Goal: Task Accomplishment & Management: Use online tool/utility

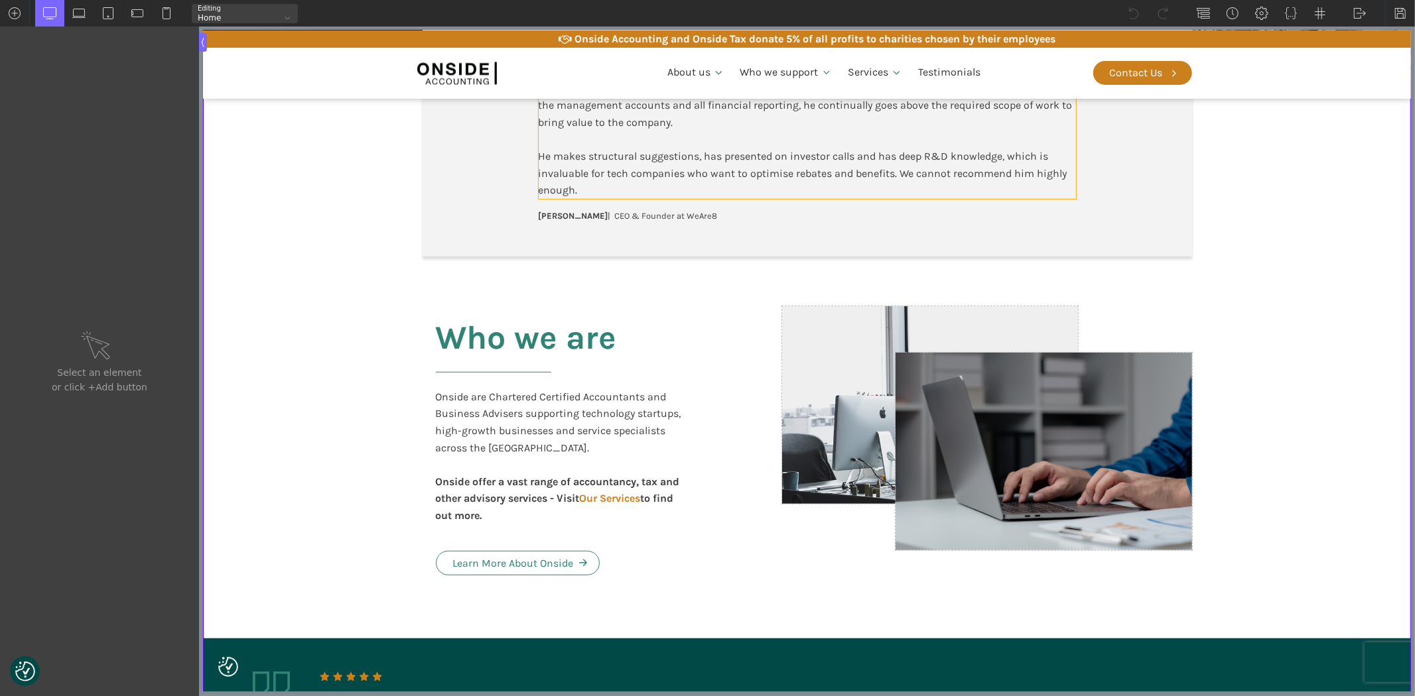
scroll to position [589, 0]
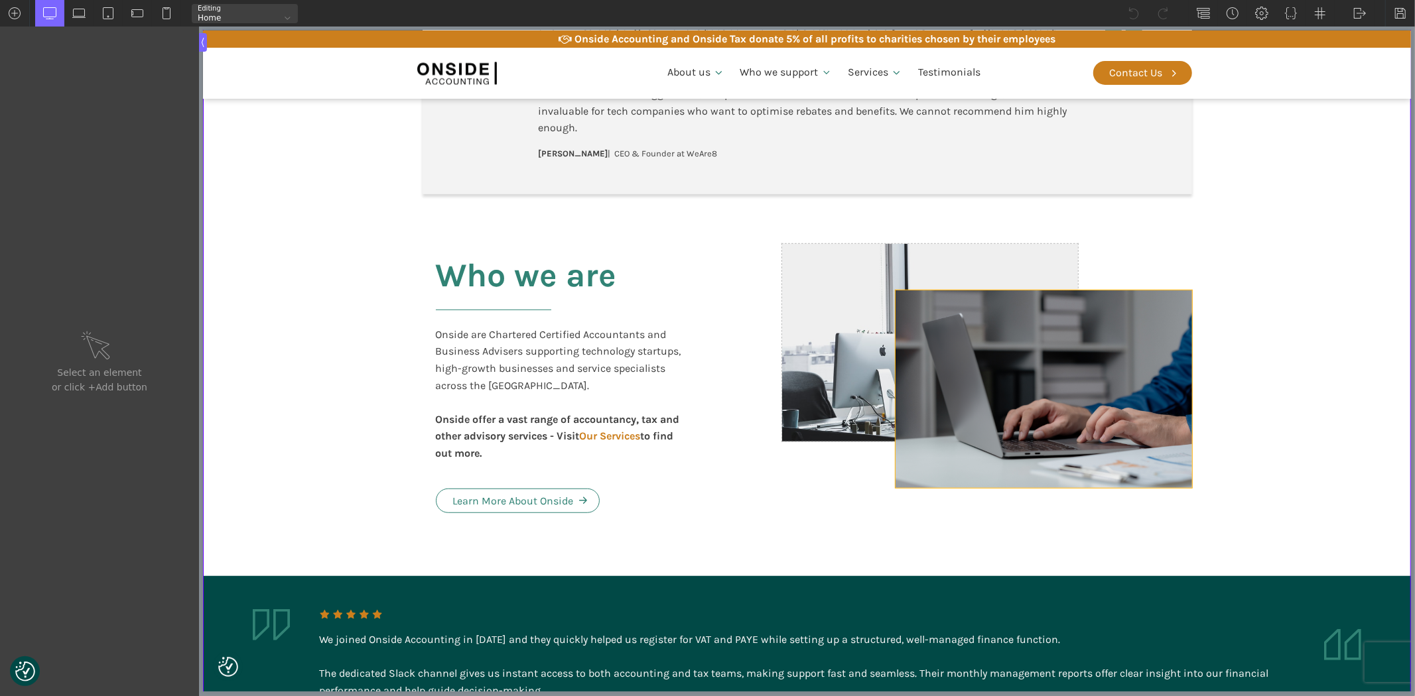
click at [943, 463] on div at bounding box center [1043, 390] width 296 height 198
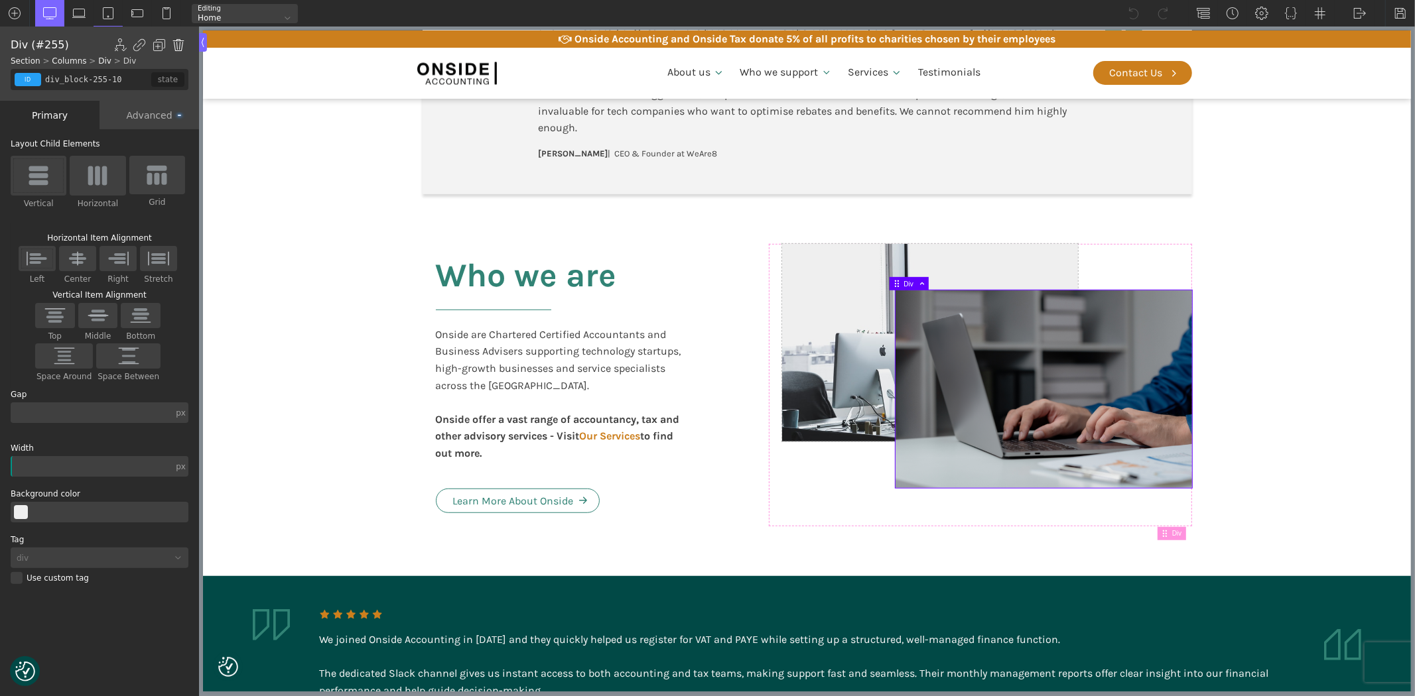
click at [177, 41] on img at bounding box center [178, 44] width 13 height 13
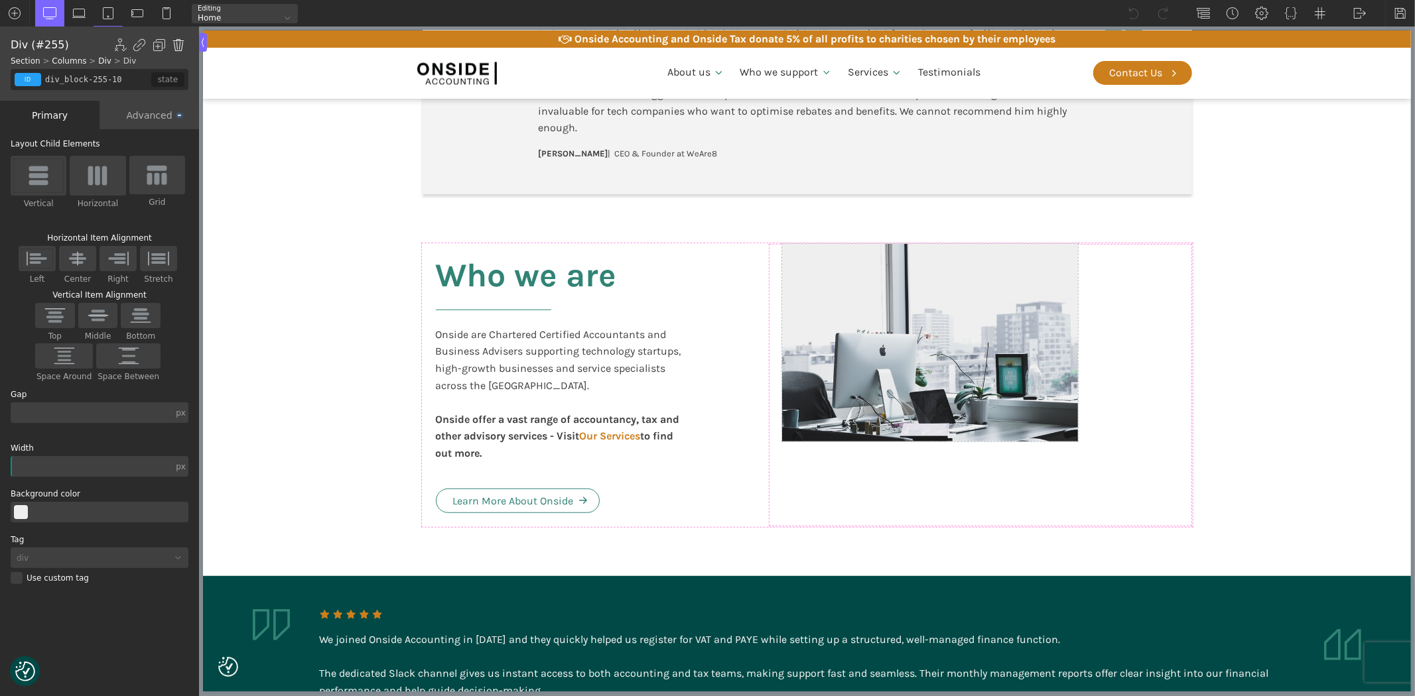
type input "div_block-253-10"
type input "55"
type input "div_block-254-10"
click at [937, 316] on div at bounding box center [929, 343] width 296 height 198
click at [147, 113] on div "Advanced" at bounding box center [148, 115] width 99 height 29
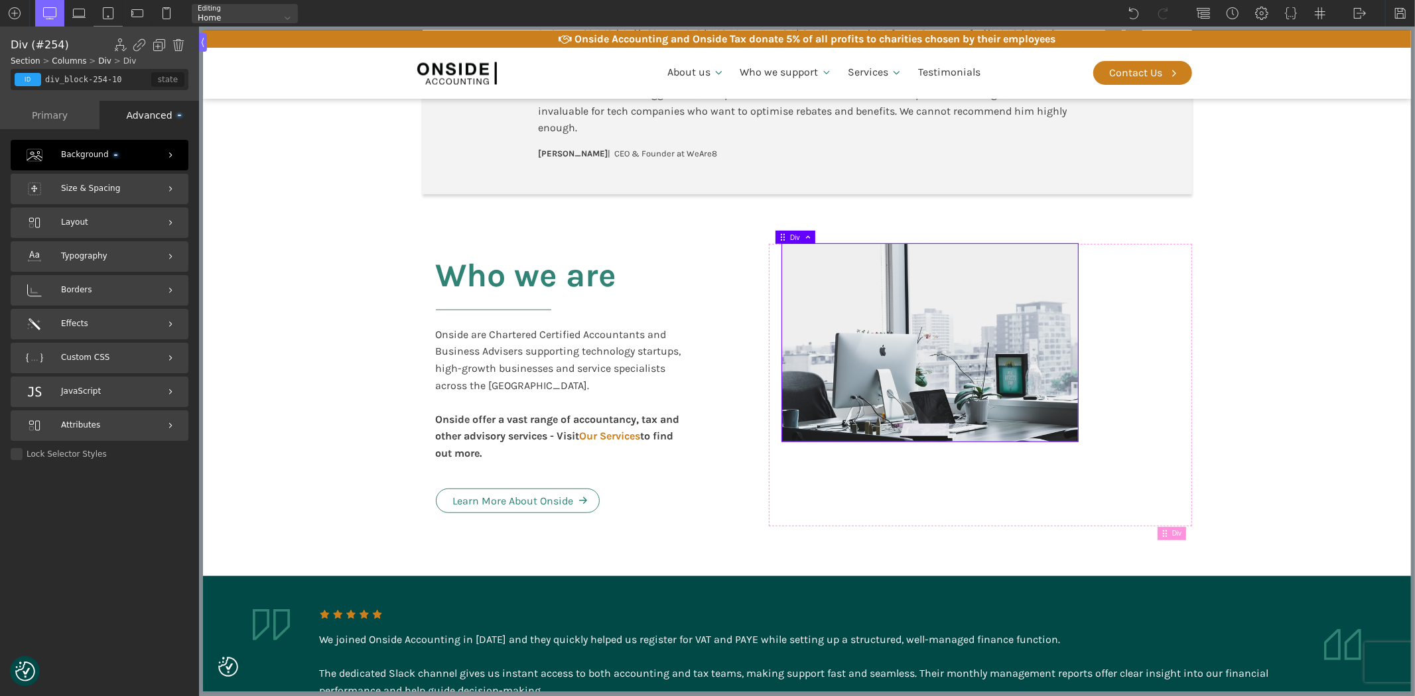
click at [116, 146] on div "Background" at bounding box center [100, 155] width 178 height 31
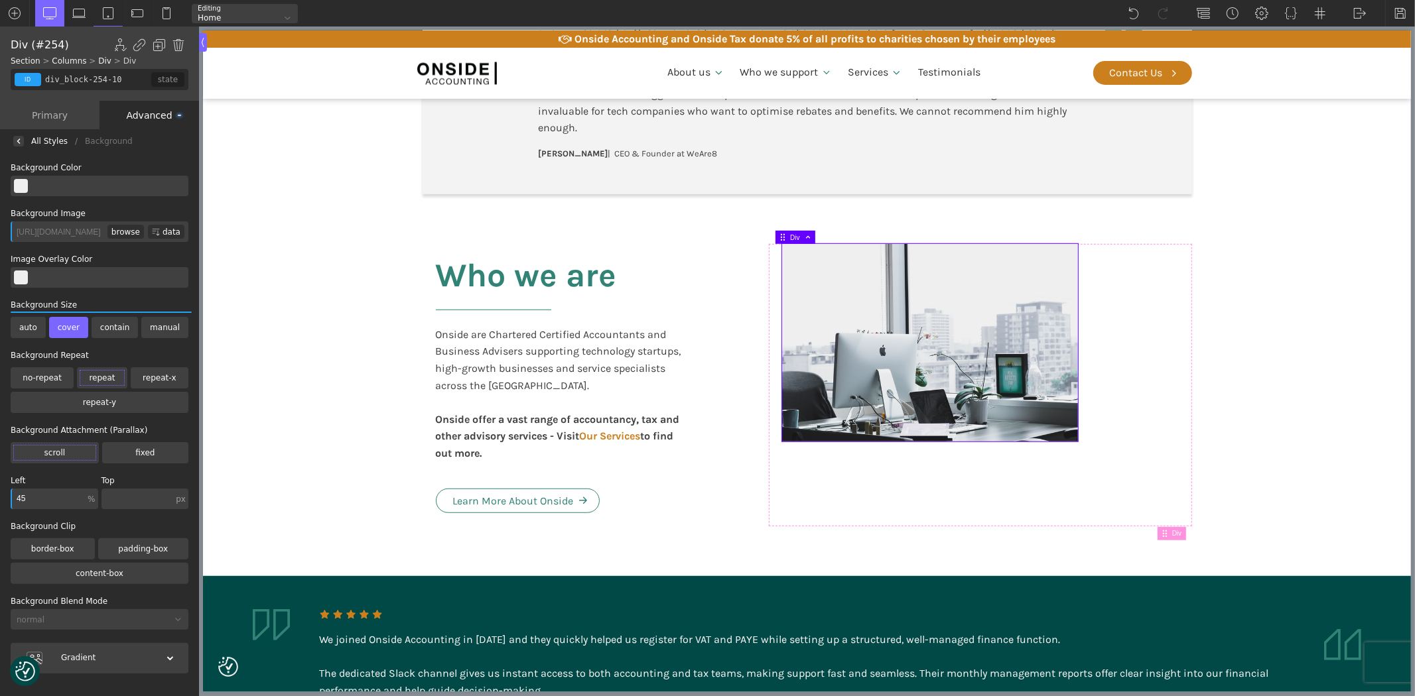
click at [124, 233] on div "browse" at bounding box center [125, 232] width 36 height 14
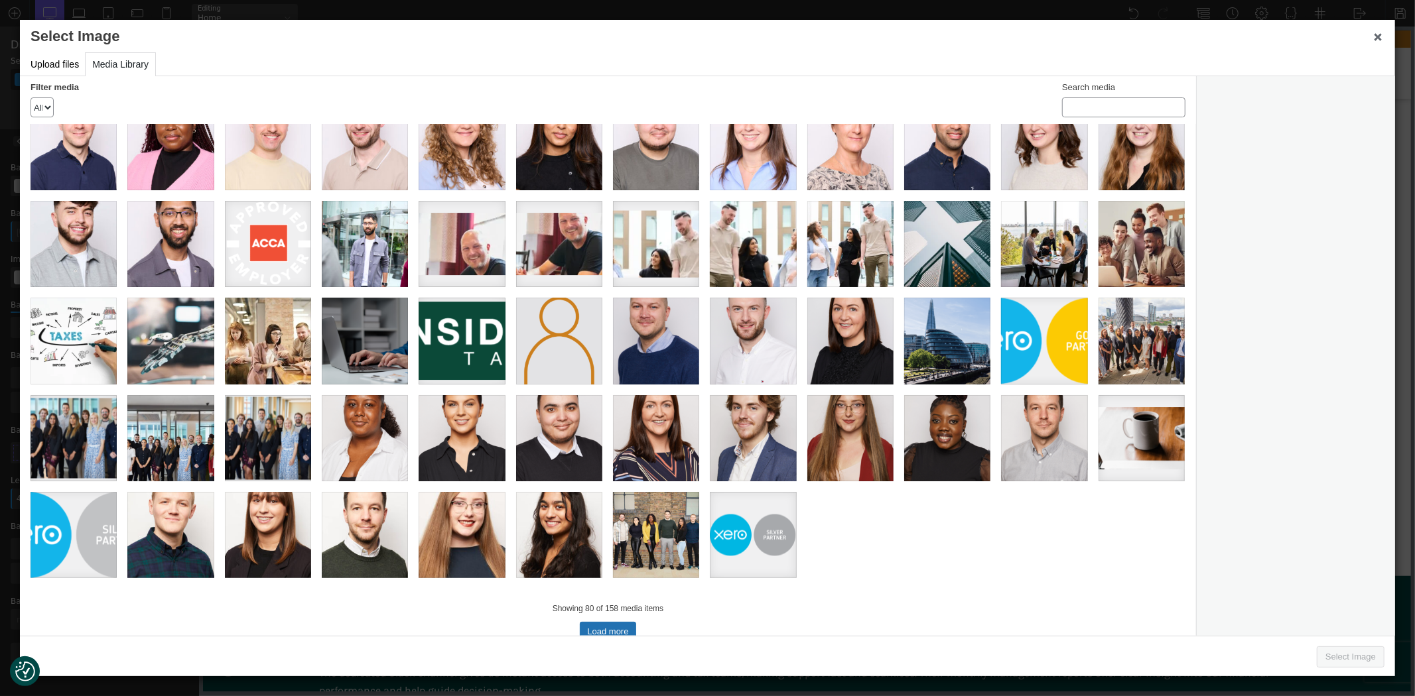
scroll to position [228, 0]
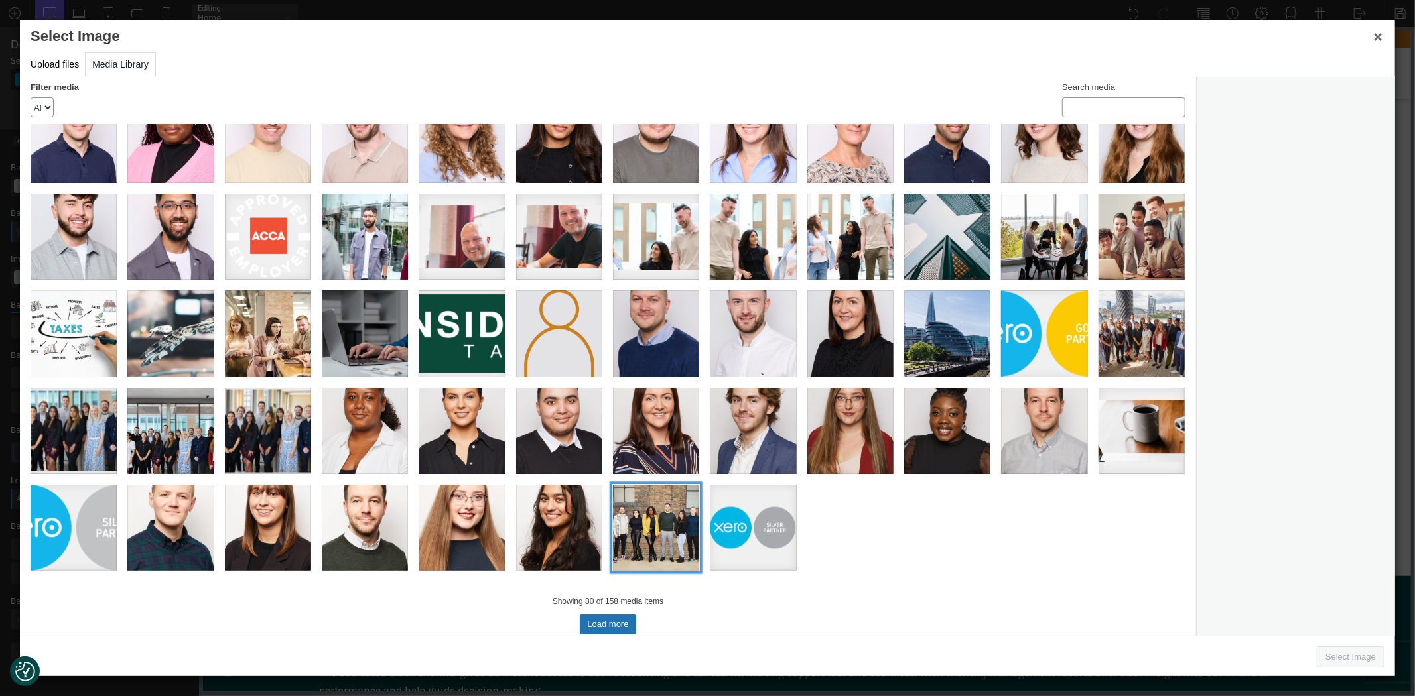
click at [653, 505] on div "onside-group" at bounding box center [656, 528] width 86 height 86
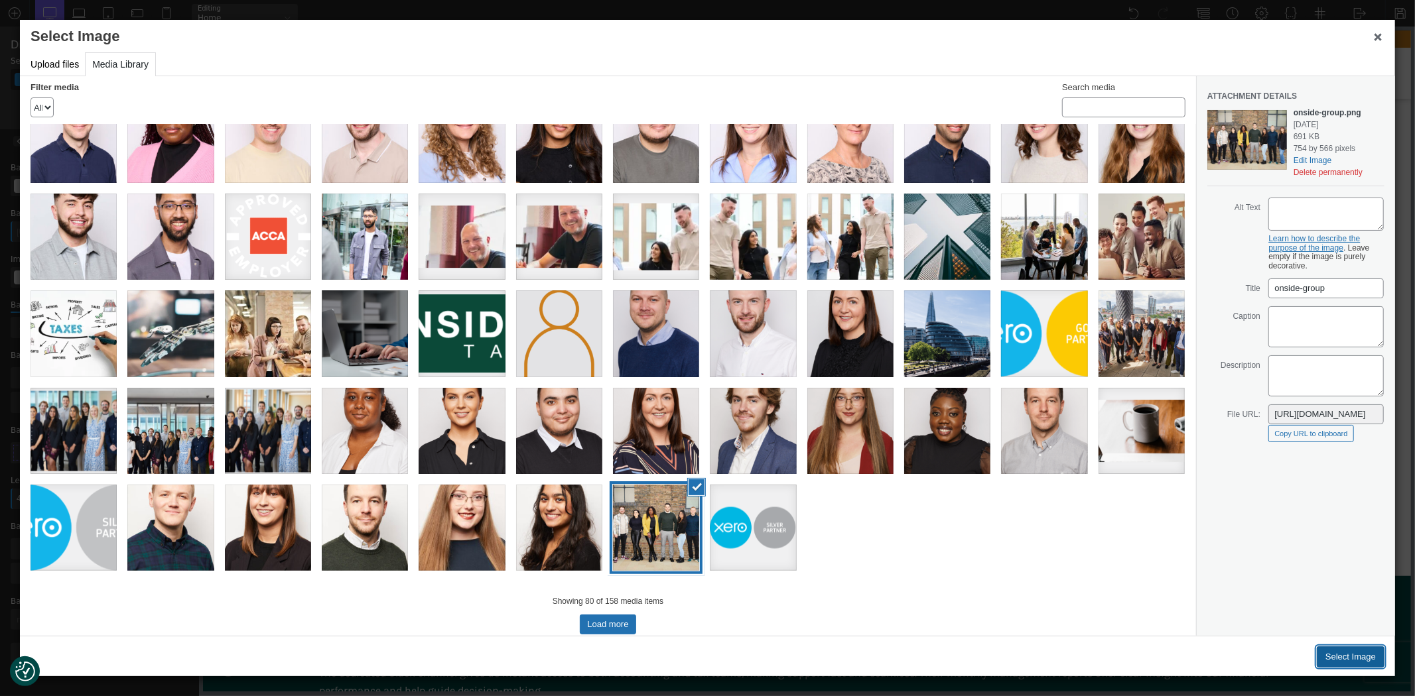
click at [1348, 655] on button "Select Image" at bounding box center [1351, 657] width 68 height 21
type input "[URL][DOMAIN_NAME]"
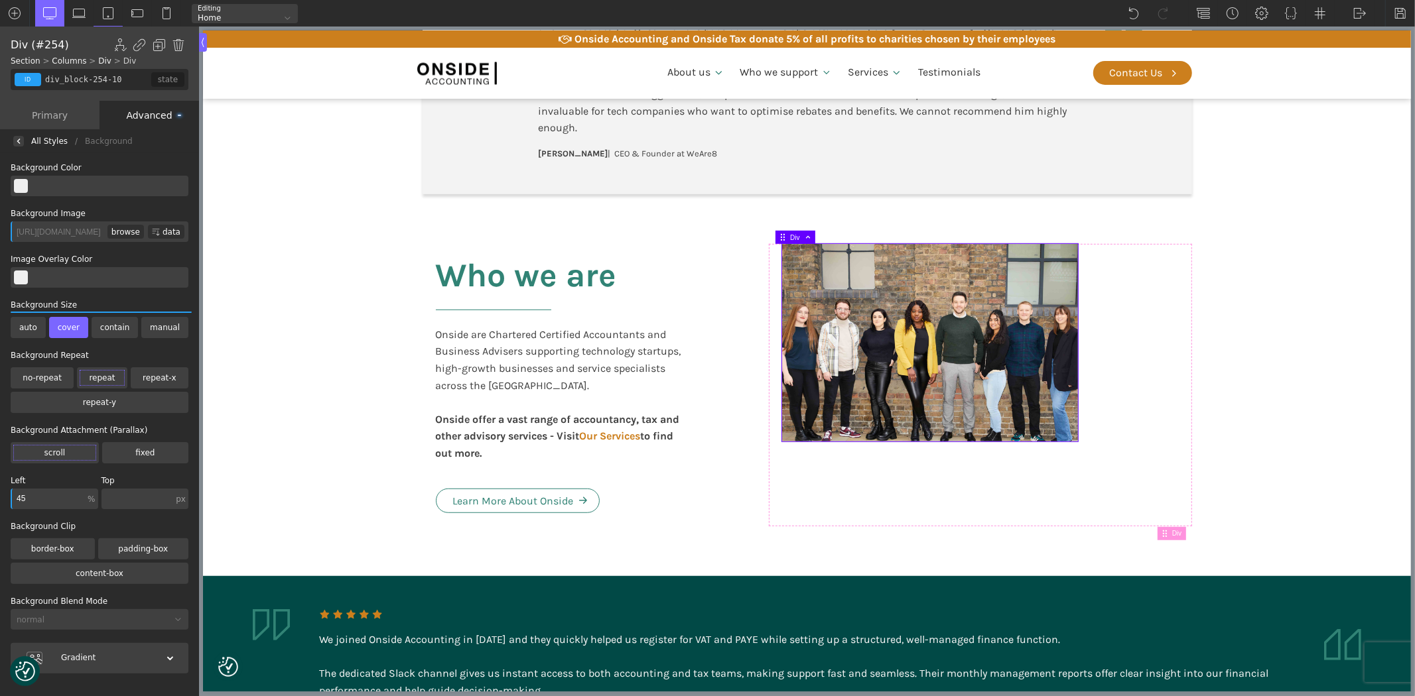
click at [129, 232] on div "browse" at bounding box center [125, 232] width 36 height 14
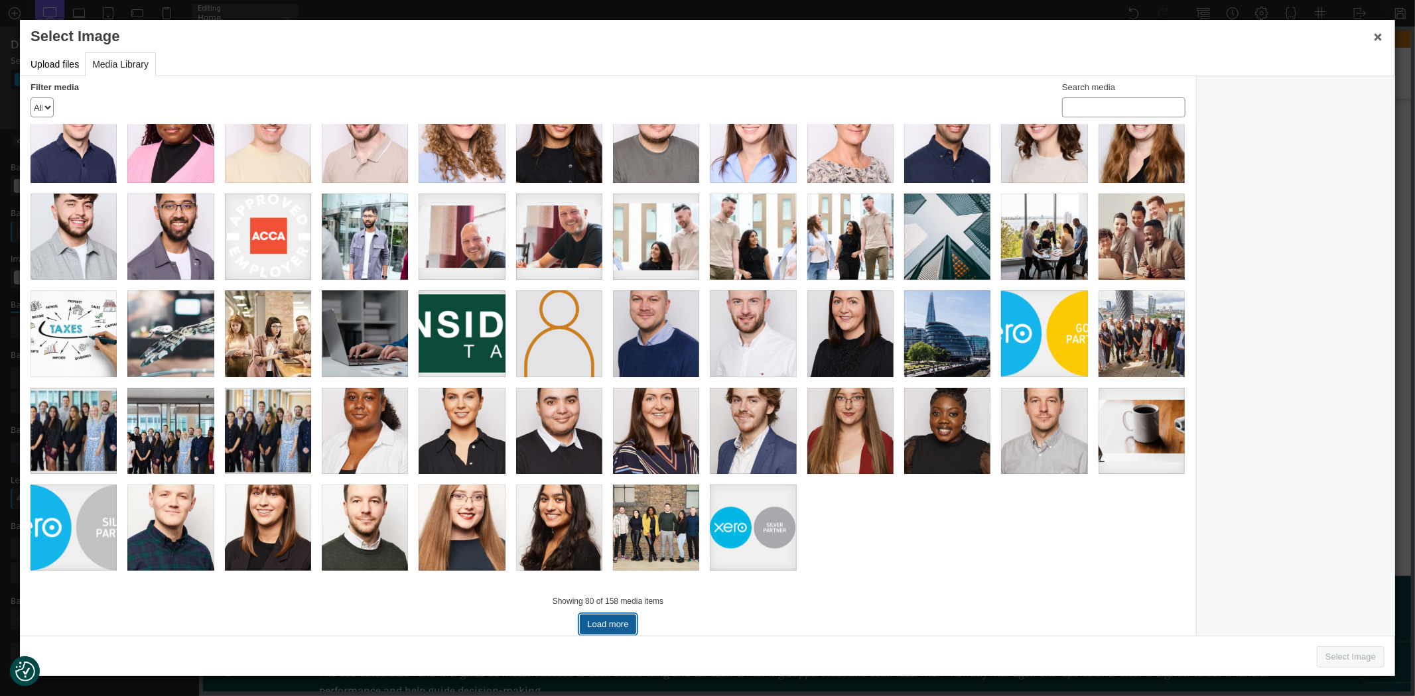
click at [612, 615] on button "Load more" at bounding box center [608, 625] width 56 height 20
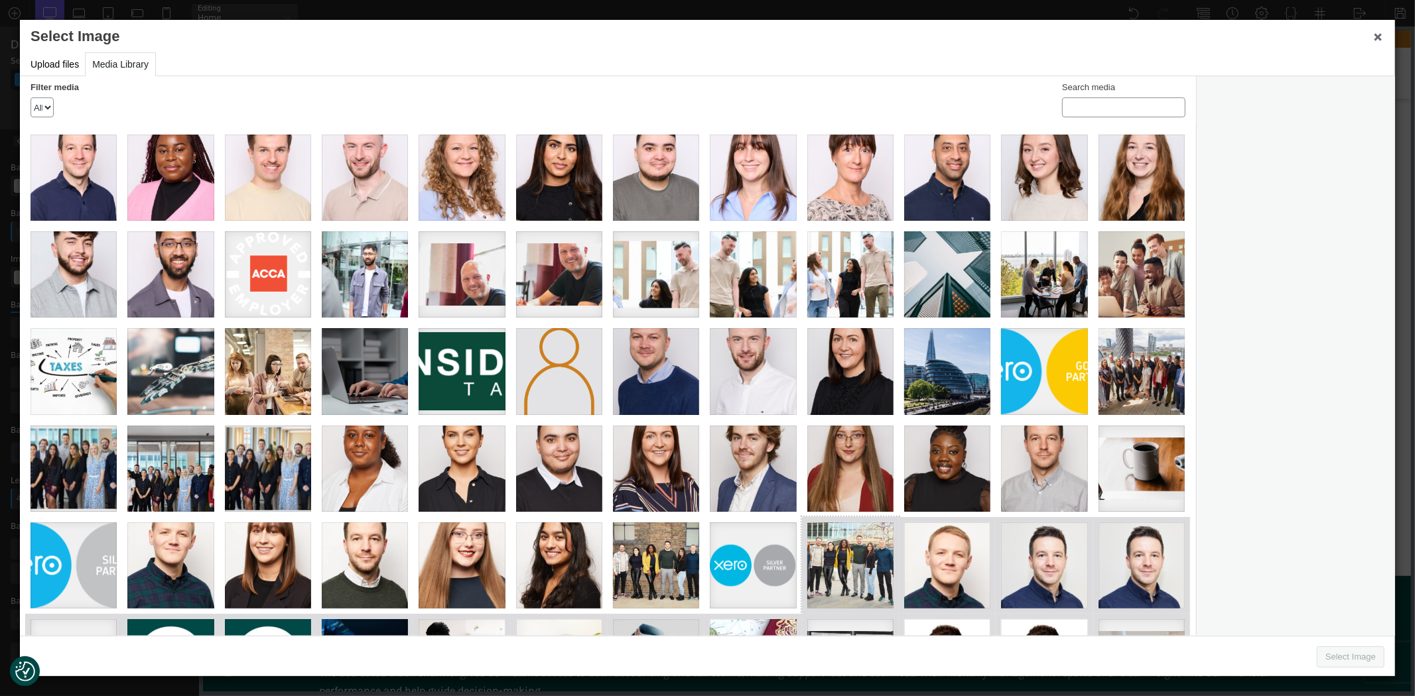
scroll to position [164, 0]
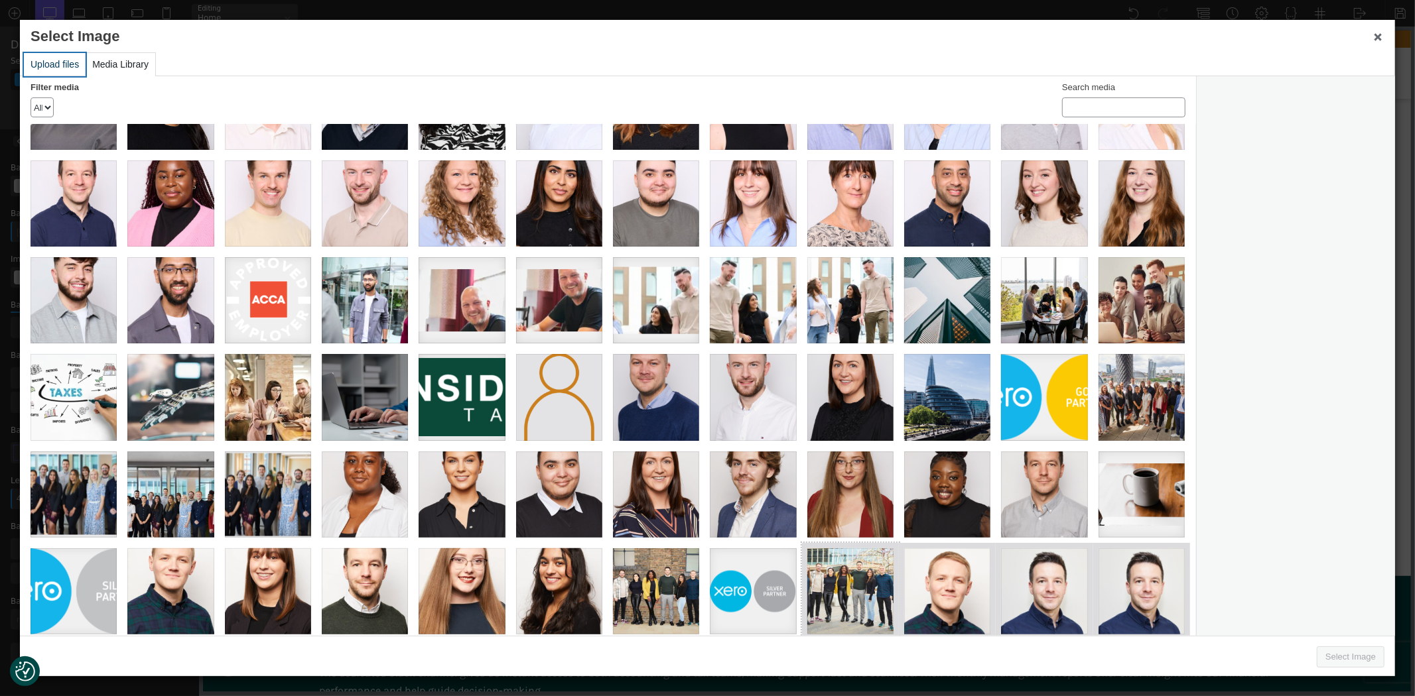
click at [49, 61] on button "Upload files" at bounding box center [55, 64] width 62 height 23
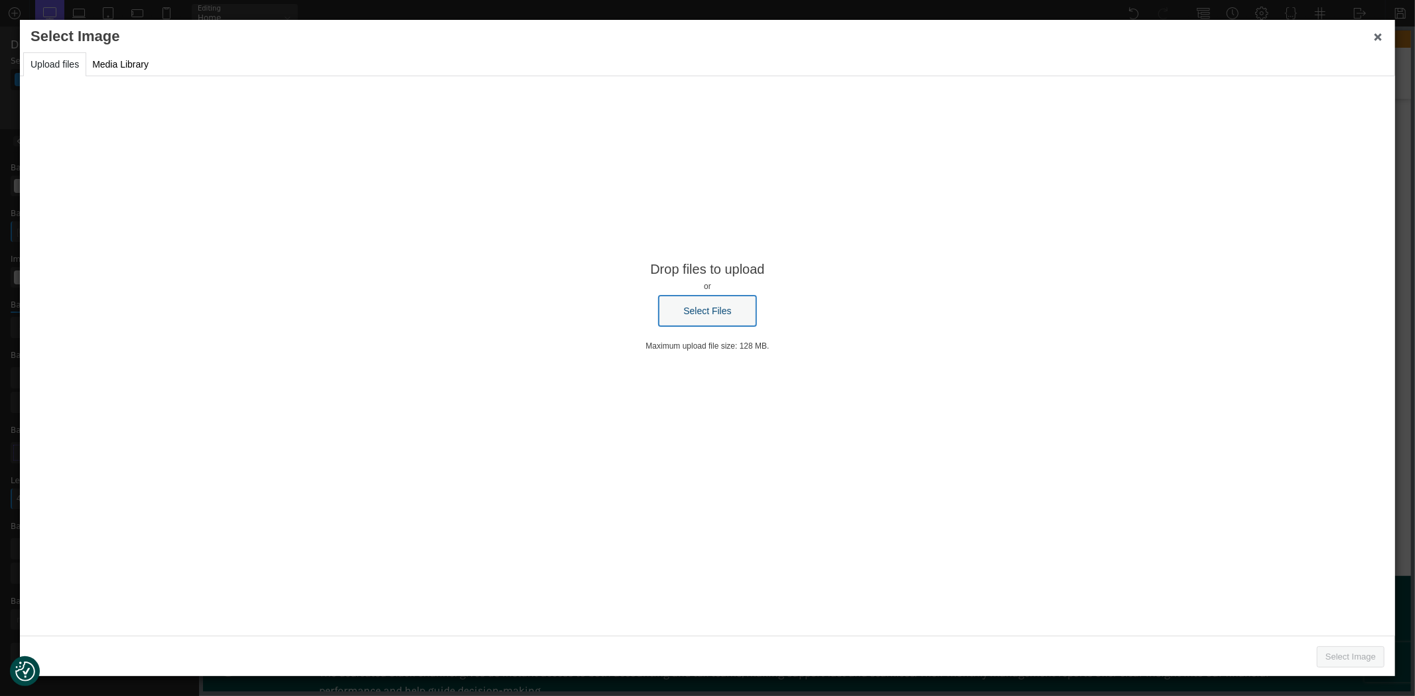
click at [696, 308] on button "Select Files" at bounding box center [707, 311] width 97 height 31
type input "C:\fakepath\Onside_12_06_25_0546.jpg"
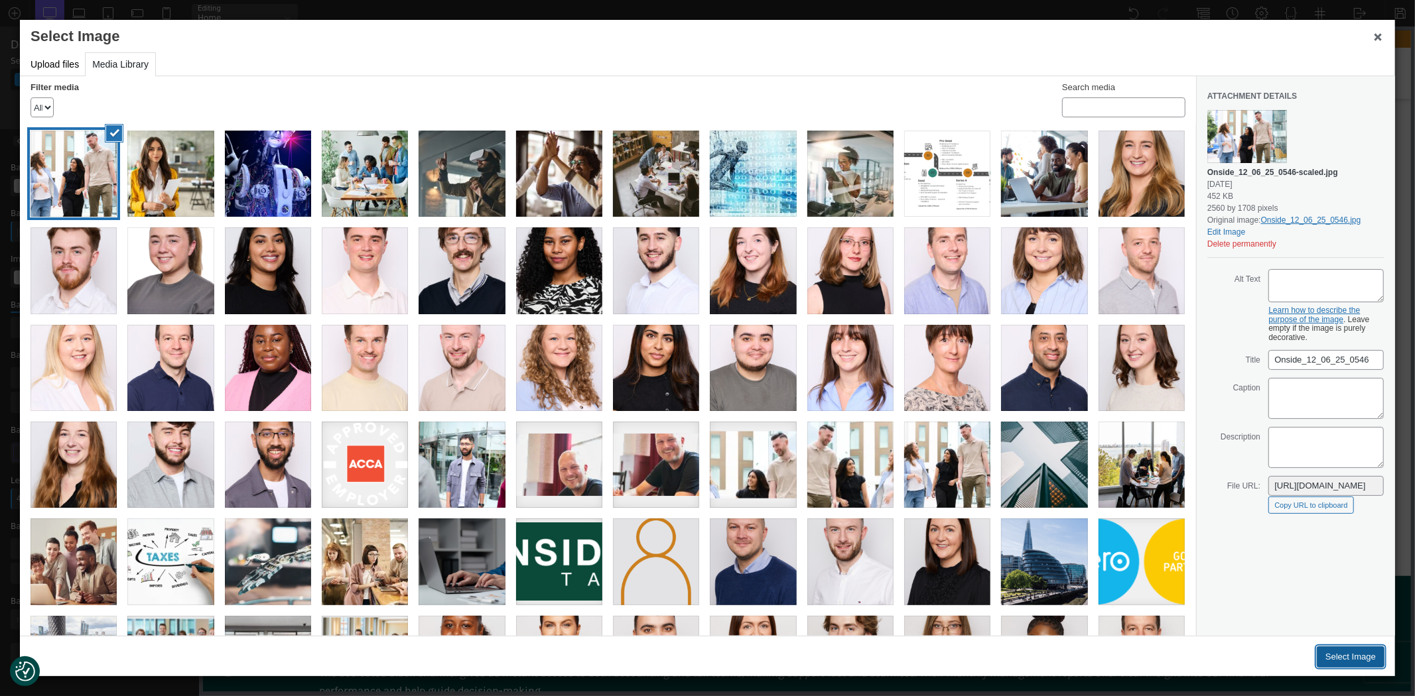
click at [1332, 659] on button "Select Image" at bounding box center [1351, 657] width 68 height 21
type input "[URL][DOMAIN_NAME]"
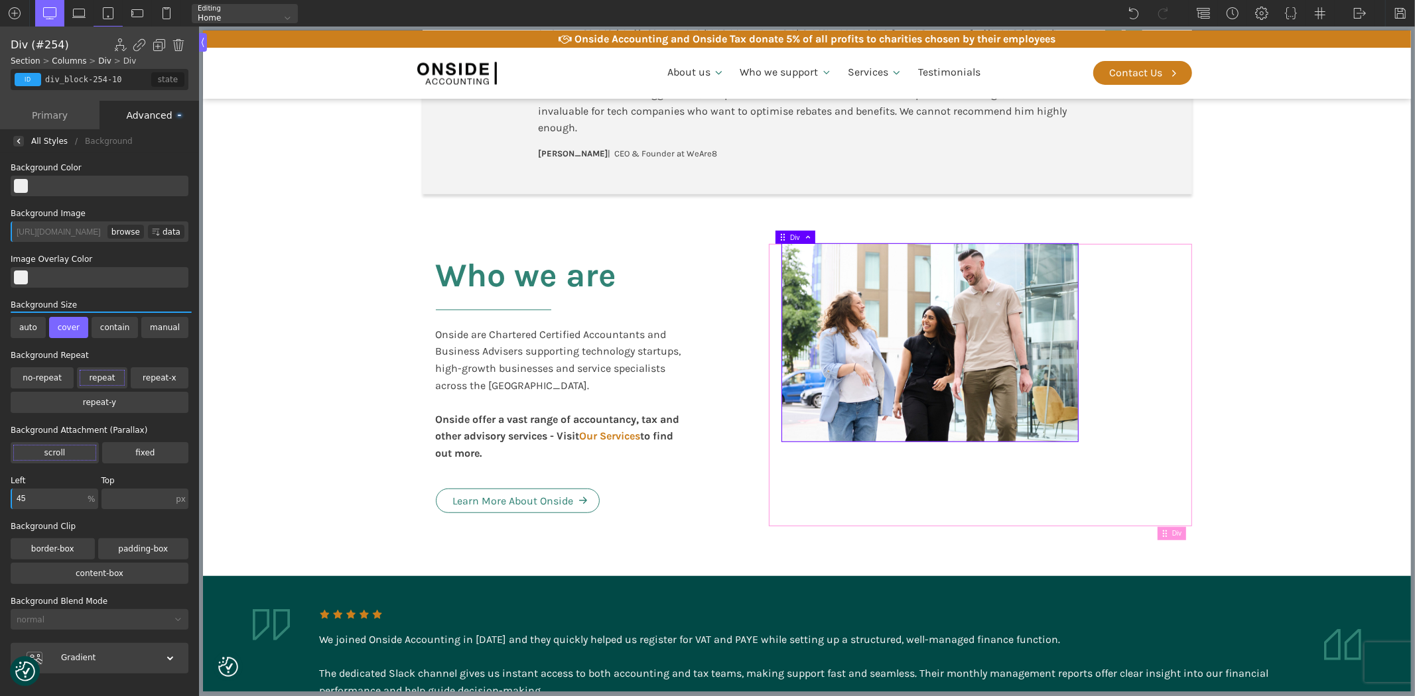
click at [889, 463] on div at bounding box center [979, 385] width 423 height 283
type input "div_block-253-10"
type input "55"
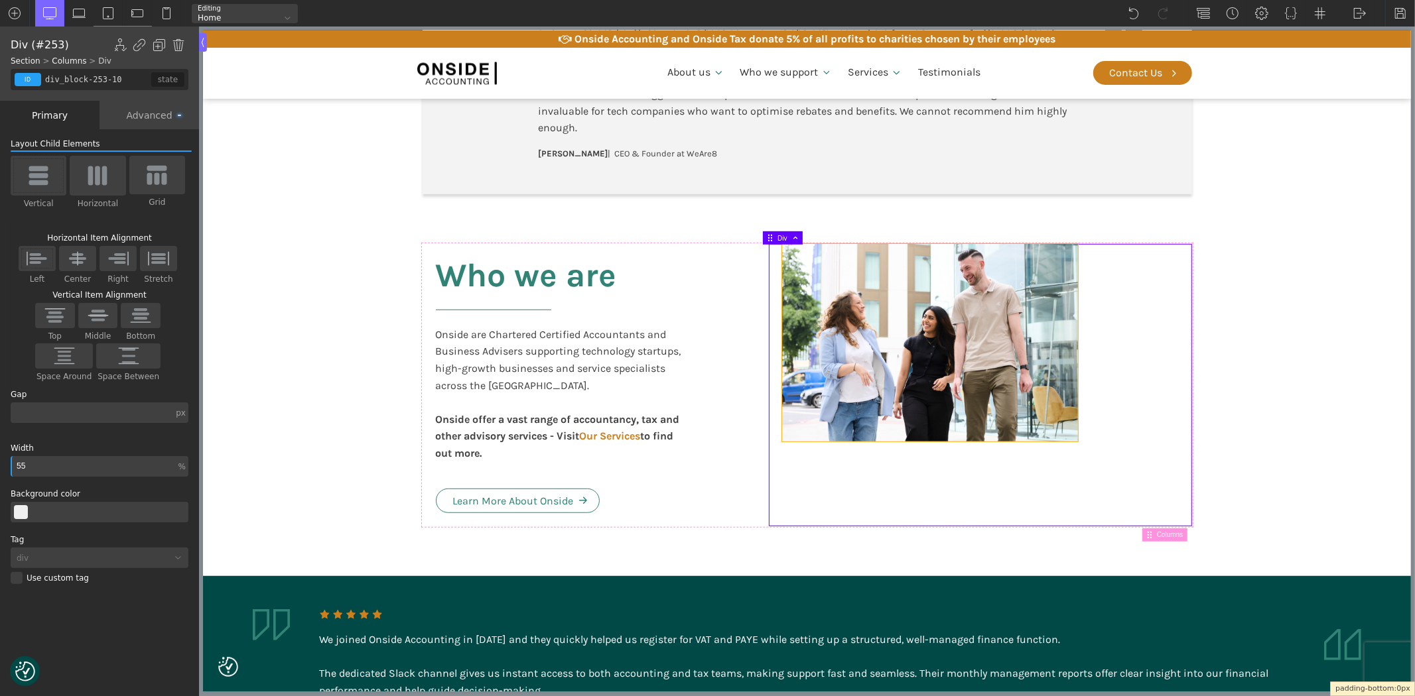
drag, startPoint x: 884, startPoint y: 525, endPoint x: 889, endPoint y: 424, distance: 100.3
click at [889, 399] on div at bounding box center [929, 343] width 296 height 198
type input "div_block-254-10"
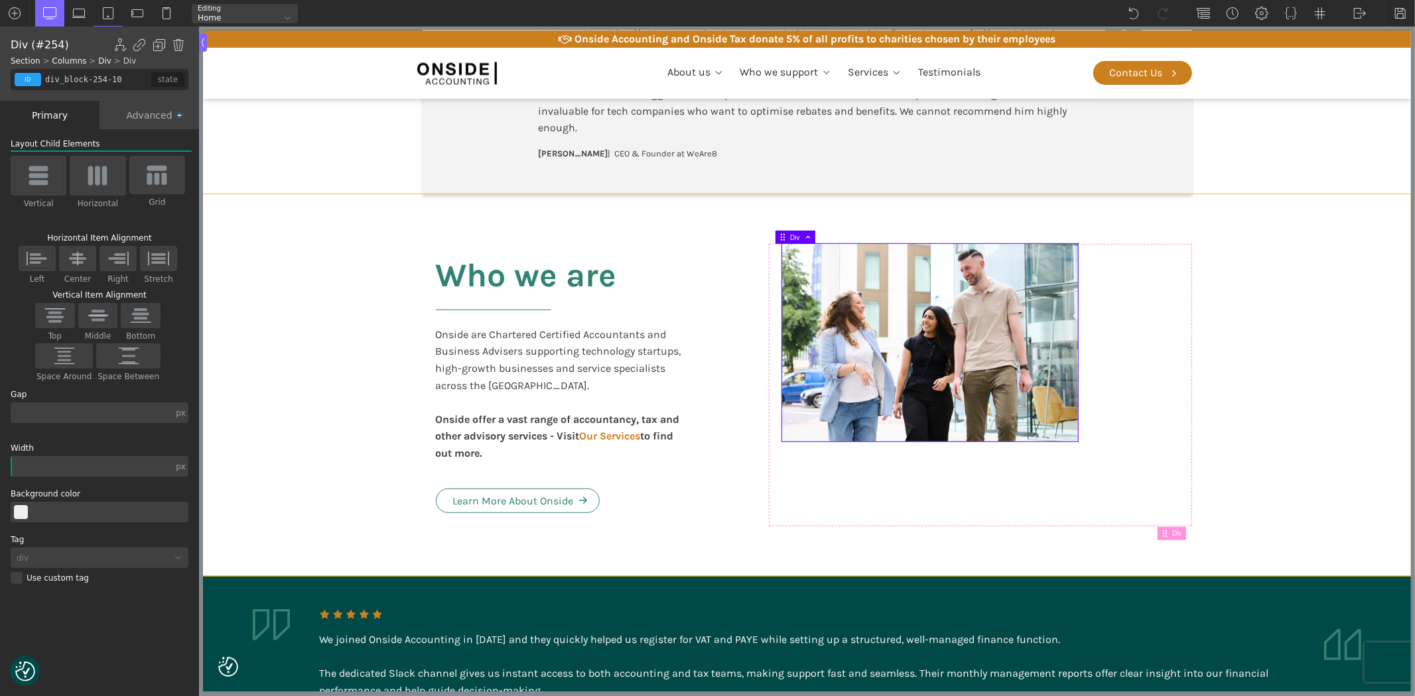
click at [371, 216] on section "Who we are Onside are Chartered Certified Accountants and Business Advisers sup…" at bounding box center [806, 385] width 1208 height 382
type input "section-245-10"
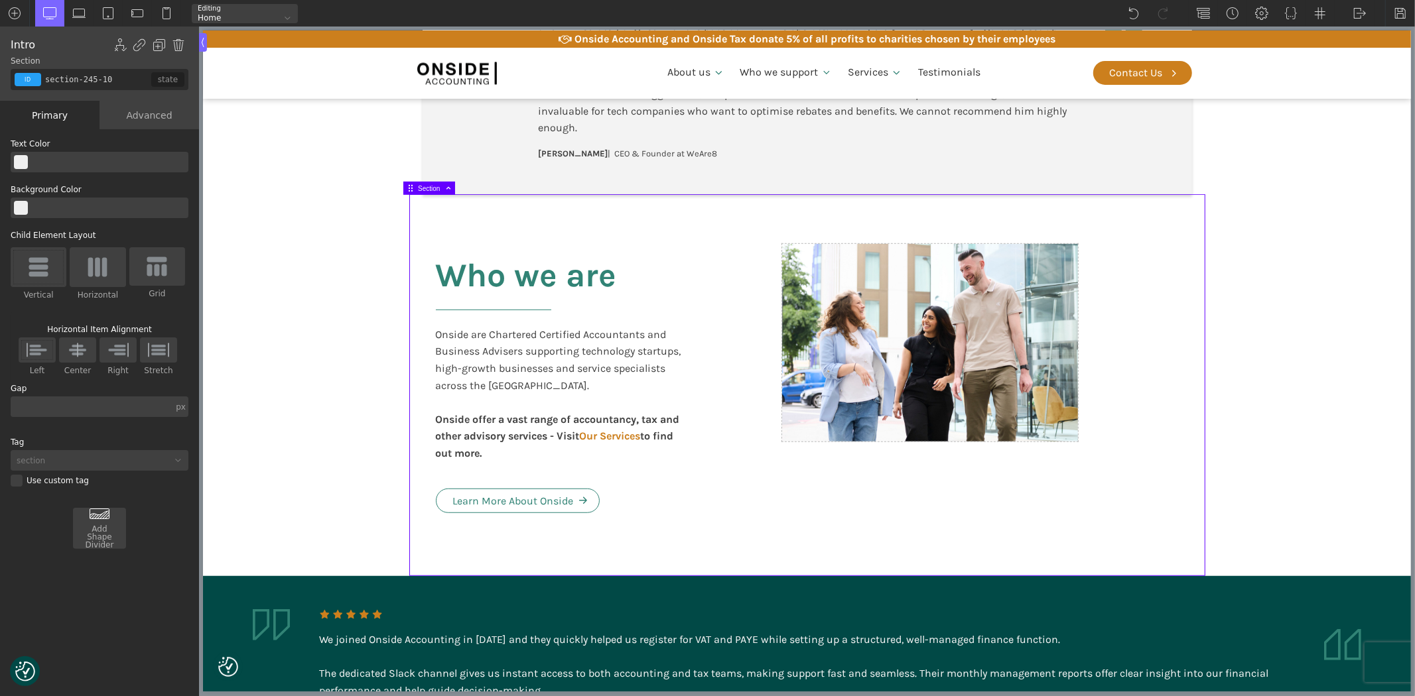
click at [1376, 372] on section "Who we are Onside are Chartered Certified Accountants and Business Advisers sup…" at bounding box center [806, 385] width 1208 height 382
